Goal: Register for event/course

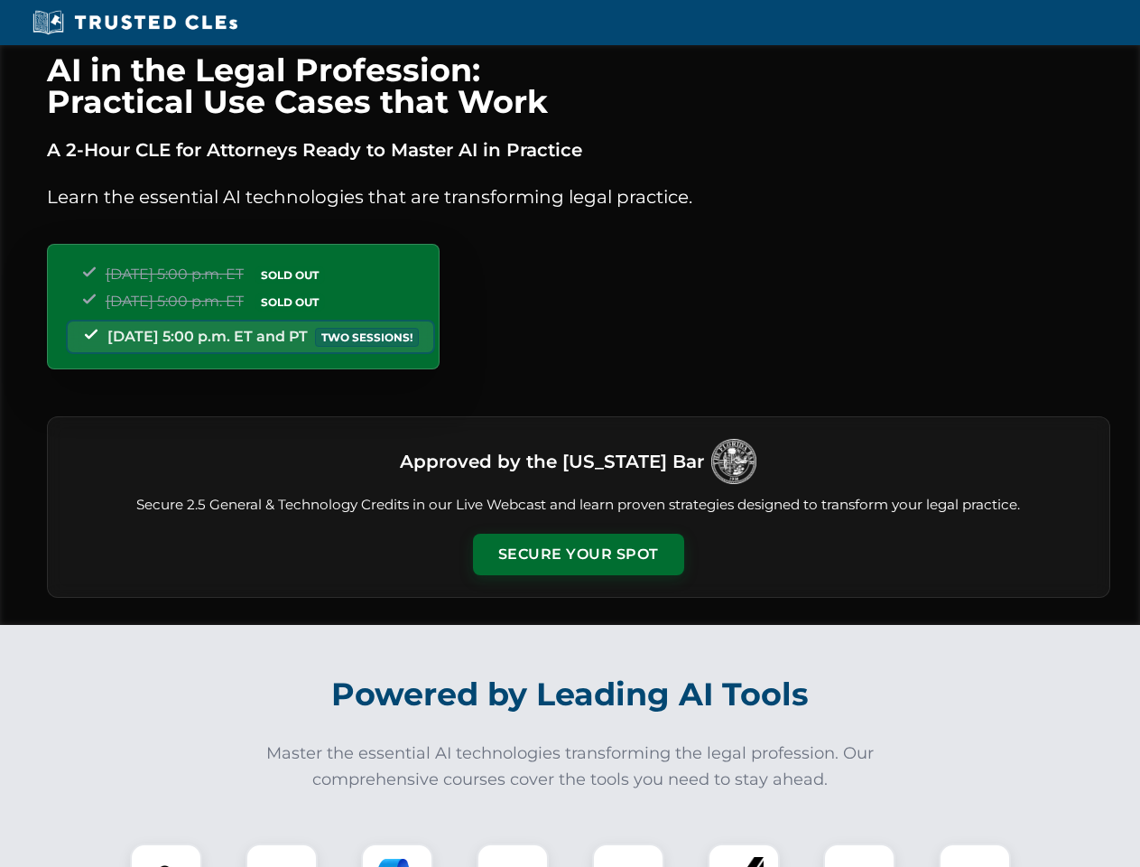
click at [578, 554] on button "Secure Your Spot" at bounding box center [578, 555] width 211 height 42
click at [166, 855] on img at bounding box center [166, 879] width 52 height 52
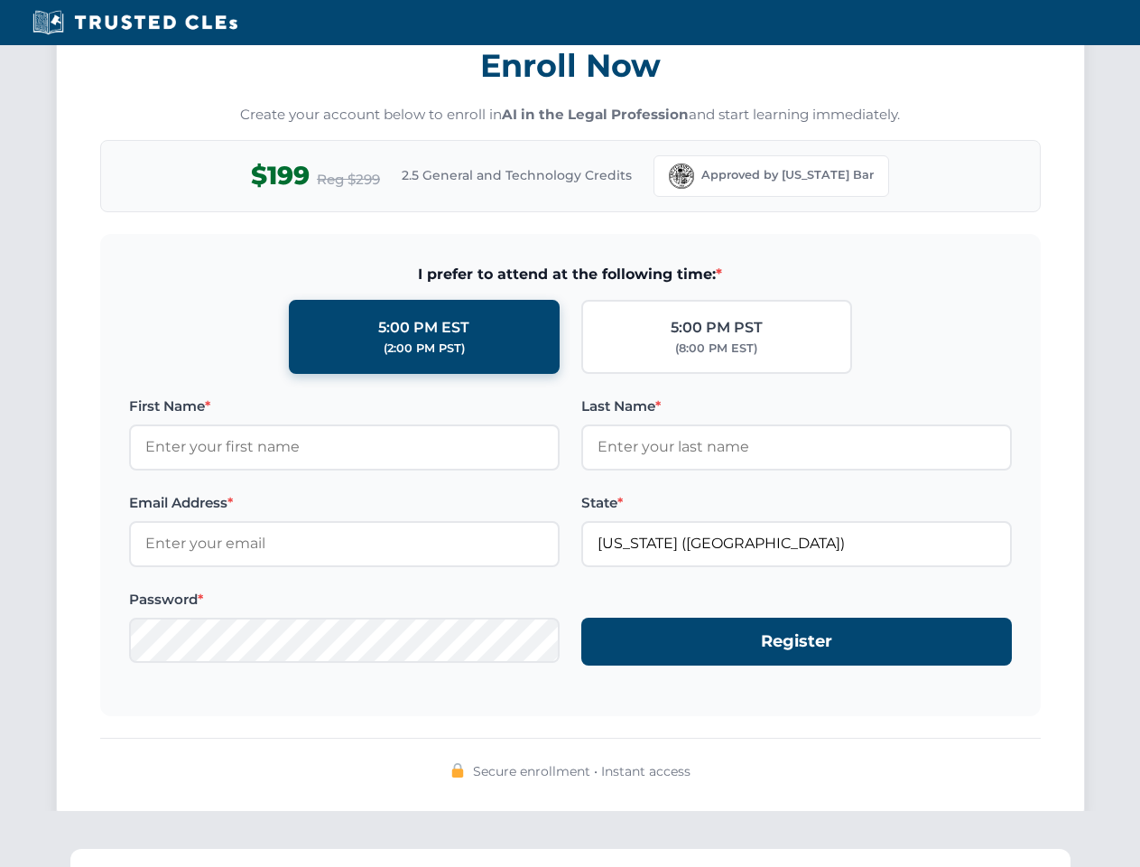
scroll to position [1773, 0]
